Goal: Navigation & Orientation: Find specific page/section

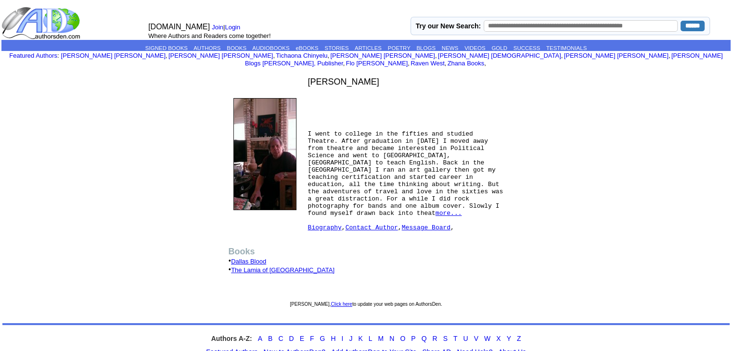
click at [329, 224] on link "Biography" at bounding box center [325, 227] width 34 height 7
